Goal: Information Seeking & Learning: Learn about a topic

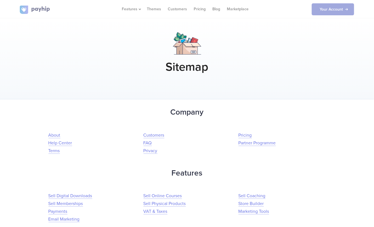
scroll to position [259, 0]
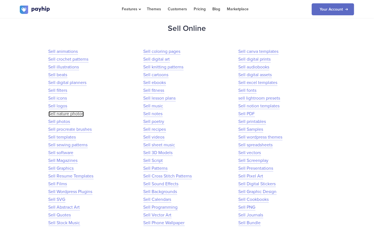
click at [75, 113] on link "Sell nature photos" at bounding box center [65, 114] width 35 height 6
click at [67, 121] on link "Sell photos" at bounding box center [59, 122] width 22 height 6
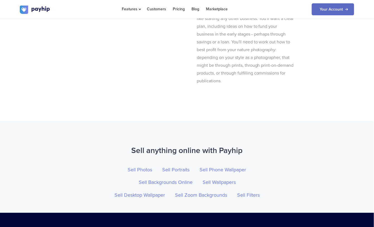
scroll to position [1970, 0]
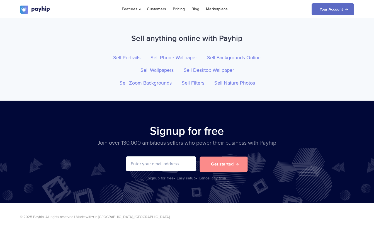
scroll to position [1996, 0]
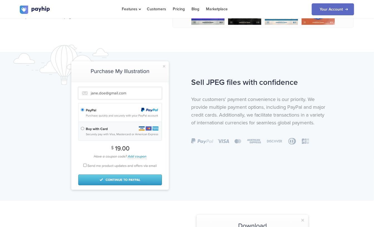
scroll to position [342, 0]
